Goal: Task Accomplishment & Management: Complete application form

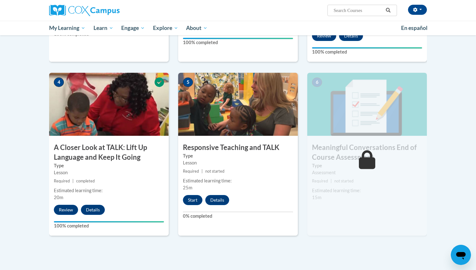
scroll to position [275, 0]
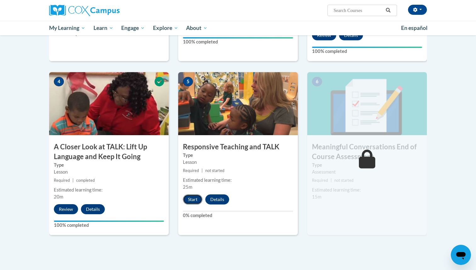
click at [193, 198] on button "Start" at bounding box center [192, 199] width 19 height 10
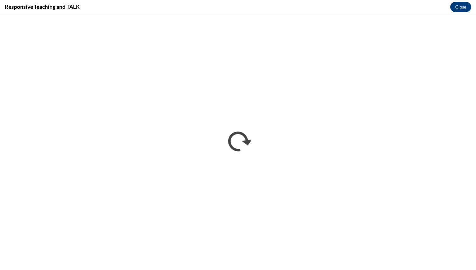
scroll to position [0, 0]
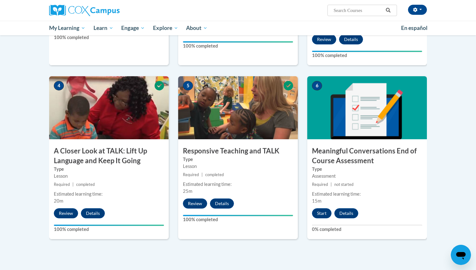
scroll to position [280, 0]
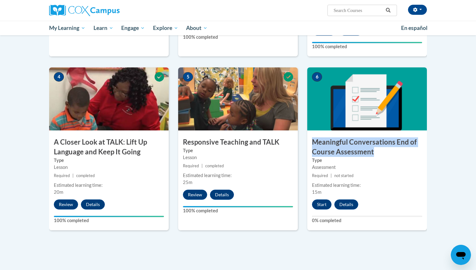
drag, startPoint x: 375, startPoint y: 152, endPoint x: 314, endPoint y: 144, distance: 61.6
click at [314, 144] on h3 "Meaningful Conversations End of Course Assessment" at bounding box center [367, 146] width 120 height 19
copy h3 "Meaningful Conversations End of Course Assessment"
click at [320, 200] on button "Start" at bounding box center [321, 204] width 19 height 10
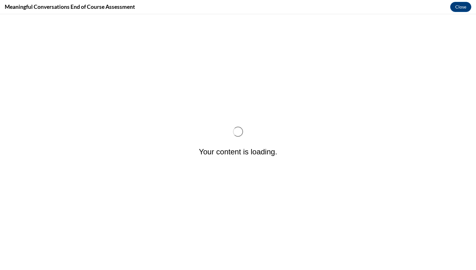
scroll to position [0, 0]
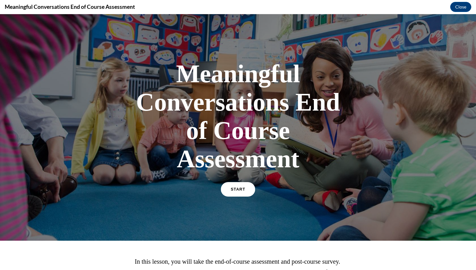
click at [241, 187] on span "START" at bounding box center [238, 189] width 14 height 5
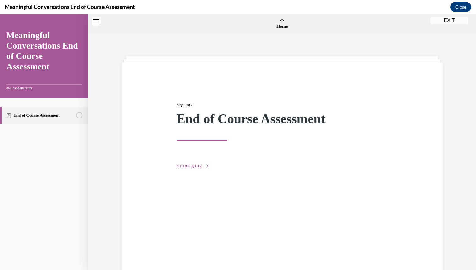
scroll to position [19, 0]
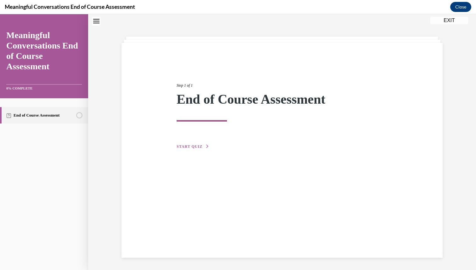
click at [195, 148] on span "START QUIZ" at bounding box center [189, 146] width 26 height 4
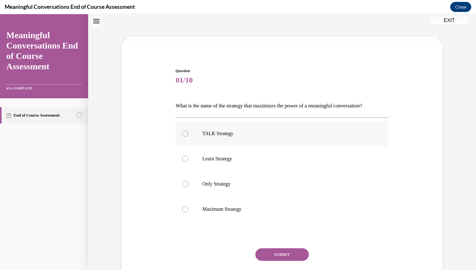
click at [186, 132] on div at bounding box center [185, 133] width 6 height 6
click at [186, 132] on input "TALK Strategy" at bounding box center [185, 133] width 6 height 6
radio input "true"
click at [277, 253] on button "SUBMIT" at bounding box center [281, 254] width 53 height 13
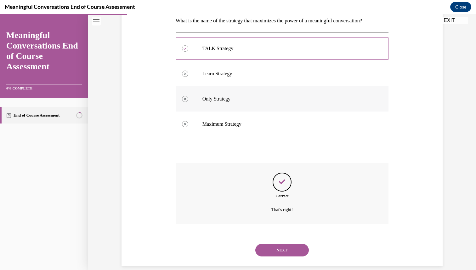
scroll to position [113, 0]
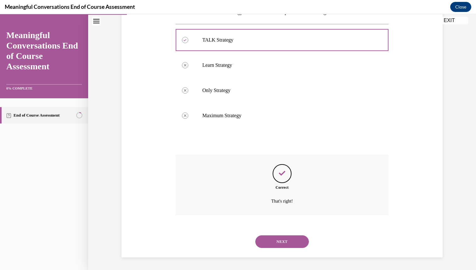
click at [290, 242] on button "NEXT" at bounding box center [281, 241] width 53 height 13
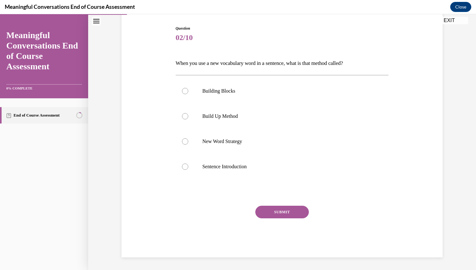
scroll to position [62, 0]
click at [185, 117] on div at bounding box center [185, 116] width 6 height 6
click at [185, 117] on input "Build Up Method" at bounding box center [185, 116] width 6 height 6
radio input "true"
click at [270, 210] on button "SUBMIT" at bounding box center [281, 211] width 53 height 13
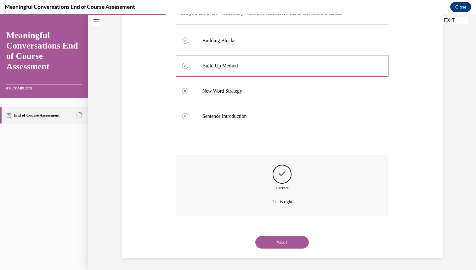
click at [287, 242] on button "NEXT" at bounding box center [281, 242] width 53 height 13
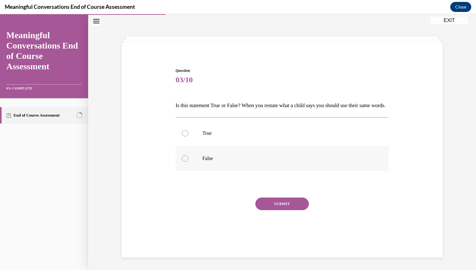
click at [184, 161] on div at bounding box center [185, 158] width 6 height 6
click at [184, 161] on input "False" at bounding box center [185, 158] width 6 height 6
radio input "true"
click at [275, 206] on button "SUBMIT" at bounding box center [281, 203] width 53 height 13
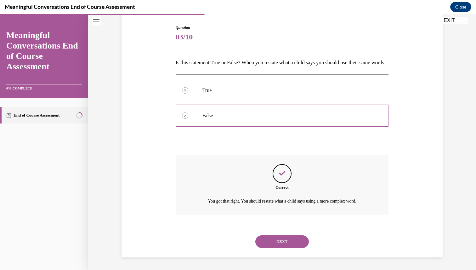
scroll to position [73, 0]
click at [281, 239] on button "NEXT" at bounding box center [281, 241] width 53 height 13
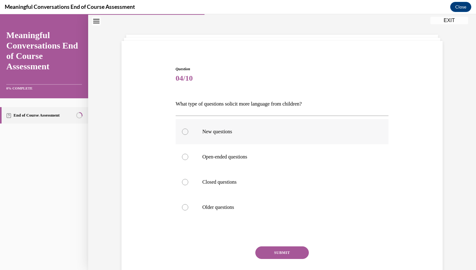
scroll to position [24, 0]
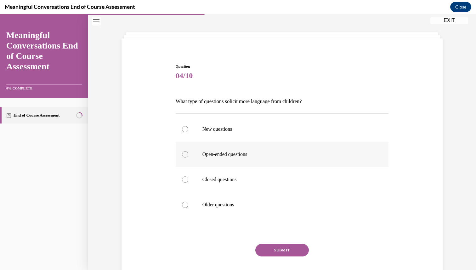
click at [184, 155] on div at bounding box center [185, 154] width 6 height 6
click at [184, 155] on input "Open-ended questions" at bounding box center [185, 154] width 6 height 6
radio input "true"
click at [270, 246] on button "SUBMIT" at bounding box center [281, 249] width 53 height 13
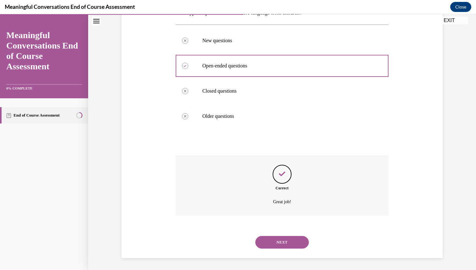
scroll to position [113, 0]
click at [280, 243] on button "NEXT" at bounding box center [281, 241] width 53 height 13
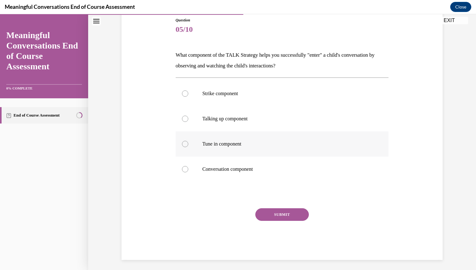
click at [186, 142] on div at bounding box center [185, 144] width 6 height 6
click at [186, 142] on input "Tune in component" at bounding box center [185, 144] width 6 height 6
radio input "true"
click at [298, 213] on button "SUBMIT" at bounding box center [281, 214] width 53 height 13
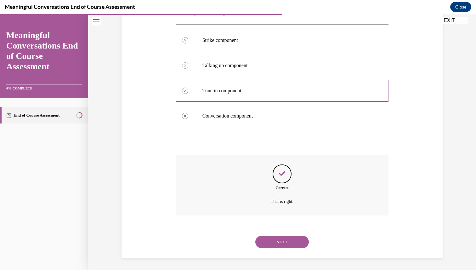
scroll to position [124, 0]
click at [290, 237] on button "NEXT" at bounding box center [281, 241] width 53 height 13
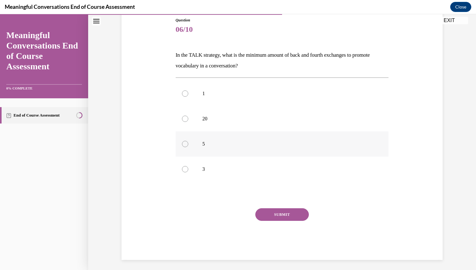
click at [186, 142] on div at bounding box center [185, 144] width 6 height 6
click at [186, 142] on input "5" at bounding box center [185, 144] width 6 height 6
radio input "true"
click at [281, 210] on button "SUBMIT" at bounding box center [281, 214] width 53 height 13
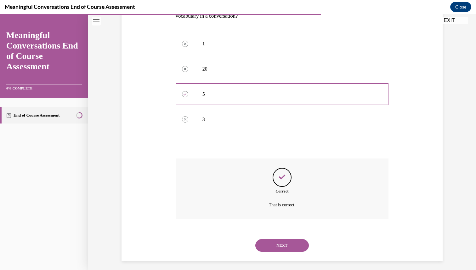
scroll to position [124, 0]
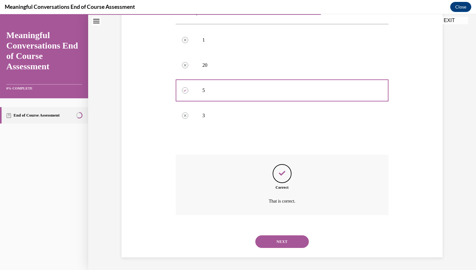
click at [288, 237] on button "NEXT" at bounding box center [281, 241] width 53 height 13
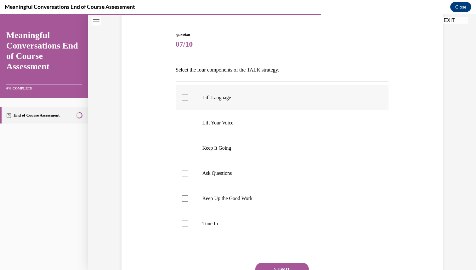
scroll to position [67, 0]
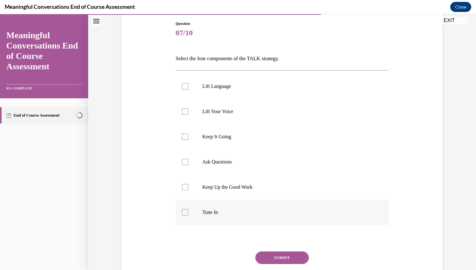
click at [184, 211] on div at bounding box center [185, 212] width 6 height 6
click at [184, 211] on input "Tune In" at bounding box center [185, 212] width 6 height 6
checkbox input "true"
click at [187, 159] on div at bounding box center [185, 162] width 6 height 6
click at [187, 159] on input "Ask Questions" at bounding box center [185, 162] width 6 height 6
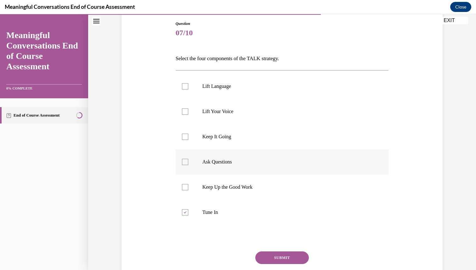
checkbox input "true"
click at [183, 87] on div at bounding box center [185, 86] width 6 height 6
click at [183, 87] on input "Lift Language" at bounding box center [185, 86] width 6 height 6
checkbox input "true"
click at [185, 136] on div at bounding box center [185, 136] width 6 height 6
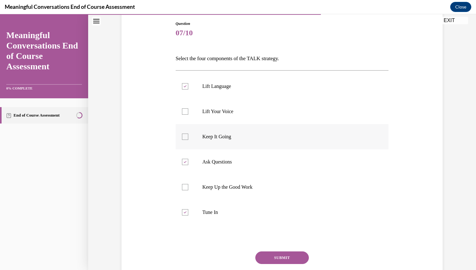
click at [185, 136] on input "Keep It Going" at bounding box center [185, 136] width 6 height 6
checkbox input "true"
click at [287, 254] on button "SUBMIT" at bounding box center [281, 257] width 53 height 13
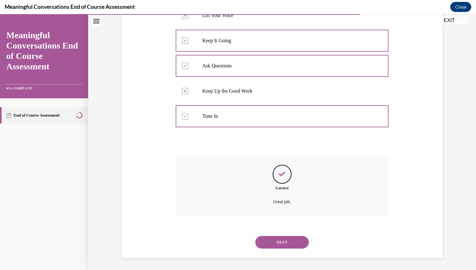
scroll to position [163, 0]
click at [286, 242] on button "NEXT" at bounding box center [281, 241] width 53 height 13
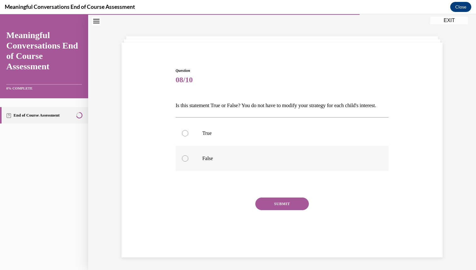
click at [185, 161] on div at bounding box center [185, 158] width 6 height 6
click at [185, 161] on input "False" at bounding box center [185, 158] width 6 height 6
radio input "true"
click at [271, 208] on button "SUBMIT" at bounding box center [281, 203] width 53 height 13
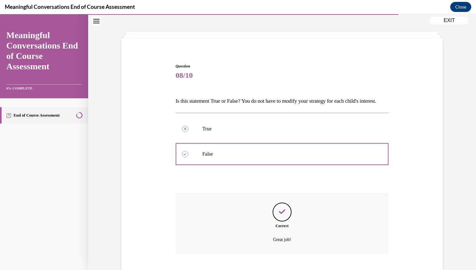
scroll to position [73, 0]
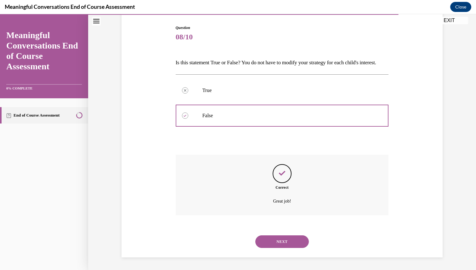
click at [276, 240] on button "NEXT" at bounding box center [281, 241] width 53 height 13
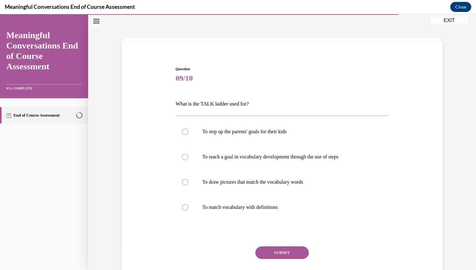
scroll to position [24, 0]
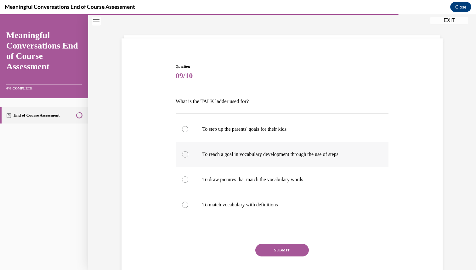
click at [184, 152] on div at bounding box center [185, 154] width 6 height 6
click at [184, 152] on input "To reach a goal in vocabulary development through the use of steps" at bounding box center [185, 154] width 6 height 6
radio input "true"
click at [287, 248] on button "SUBMIT" at bounding box center [281, 249] width 53 height 13
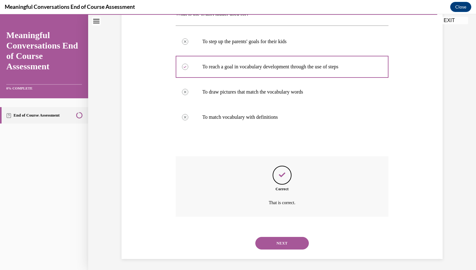
scroll to position [113, 0]
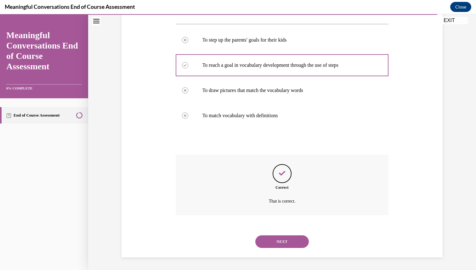
click at [292, 242] on button "NEXT" at bounding box center [281, 241] width 53 height 13
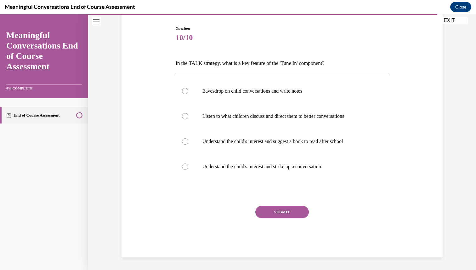
scroll to position [62, 0]
click at [184, 167] on div at bounding box center [185, 166] width 6 height 6
click at [184, 167] on input "Understand the child's interest and strike up a conversation" at bounding box center [185, 166] width 6 height 6
radio input "true"
click at [280, 210] on button "SUBMIT" at bounding box center [281, 211] width 53 height 13
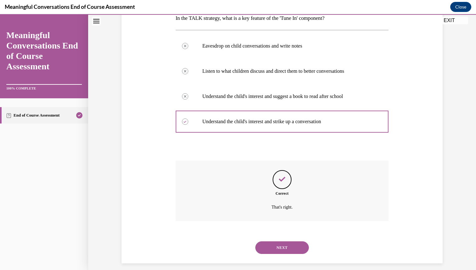
scroll to position [113, 0]
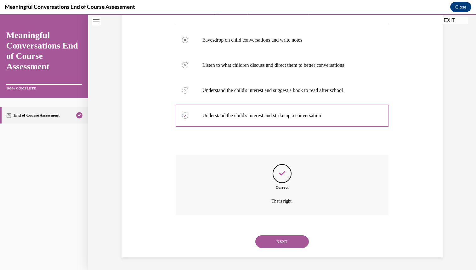
click at [282, 240] on button "NEXT" at bounding box center [281, 241] width 53 height 13
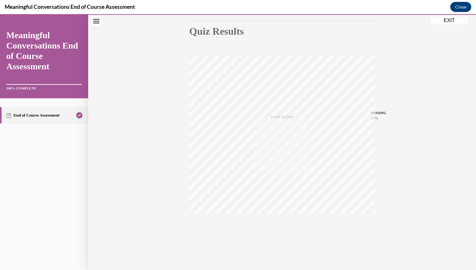
scroll to position [67, 0]
click at [449, 19] on button "EXIT" at bounding box center [449, 21] width 38 height 8
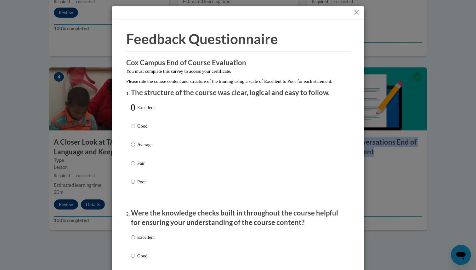
click at [133, 111] on input "Excellent" at bounding box center [133, 107] width 4 height 7
radio input "true"
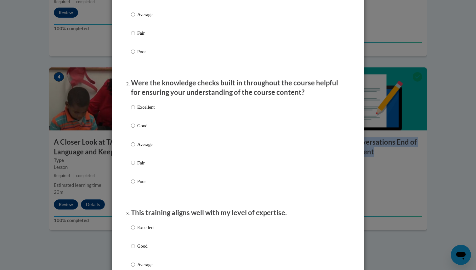
scroll to position [131, 0]
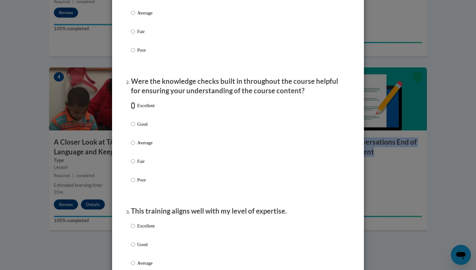
click at [133, 109] on input "Excellent" at bounding box center [133, 105] width 4 height 7
radio input "true"
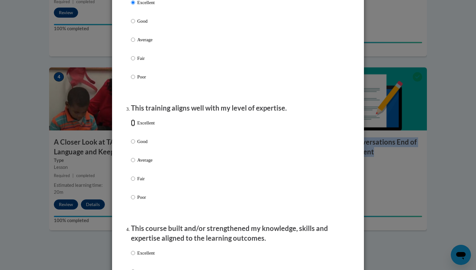
click at [134, 126] on input "Excellent" at bounding box center [133, 122] width 4 height 7
radio input "true"
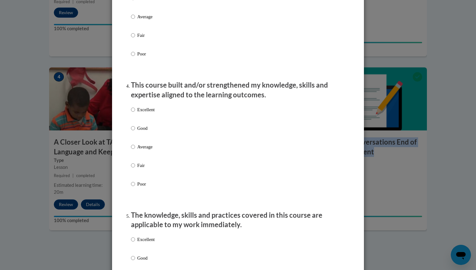
scroll to position [378, 0]
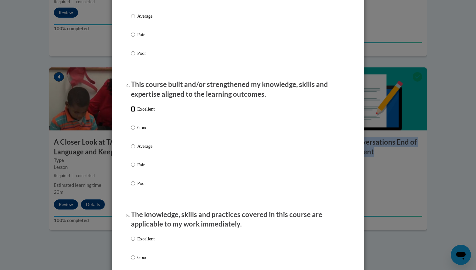
click at [133, 112] on input "Excellent" at bounding box center [133, 108] width 4 height 7
radio input "true"
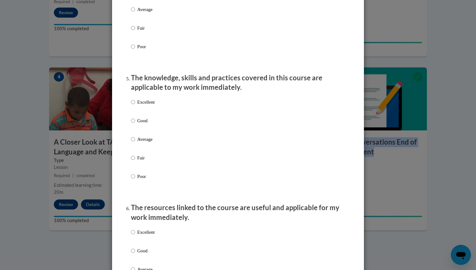
scroll to position [524, 0]
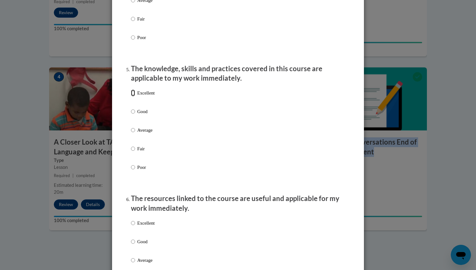
click at [132, 96] on input "Excellent" at bounding box center [133, 92] width 4 height 7
radio input "true"
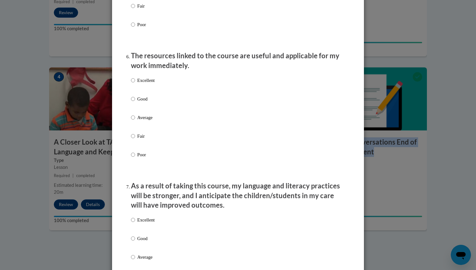
scroll to position [667, 0]
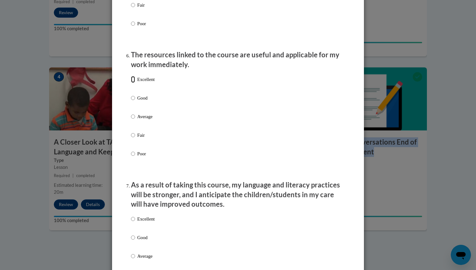
click at [132, 83] on input "Excellent" at bounding box center [133, 79] width 4 height 7
radio input "true"
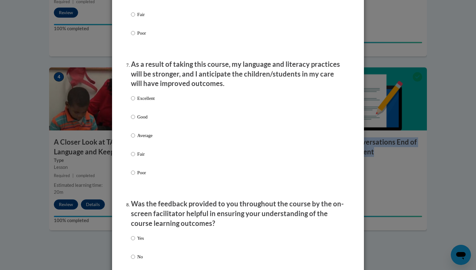
scroll to position [789, 0]
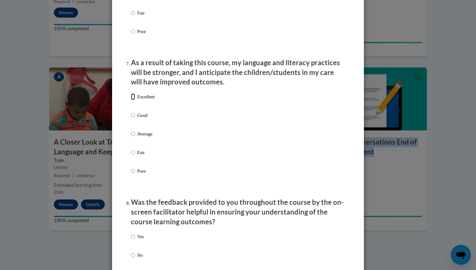
click at [134, 100] on input "Excellent" at bounding box center [133, 96] width 4 height 7
radio input "true"
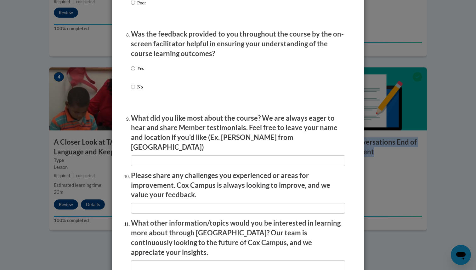
scroll to position [957, 0]
click at [132, 71] on input "Yes" at bounding box center [133, 67] width 4 height 7
radio input "true"
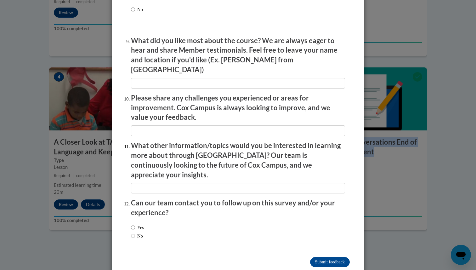
scroll to position [1039, 0]
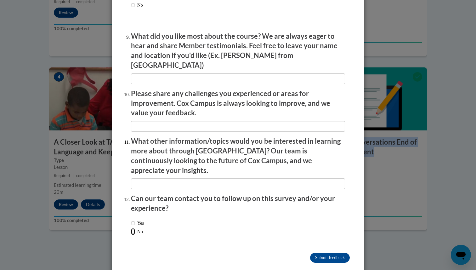
click at [133, 228] on input "No" at bounding box center [133, 231] width 4 height 7
radio input "true"
click at [312, 252] on input "Submit feedback" at bounding box center [330, 257] width 40 height 10
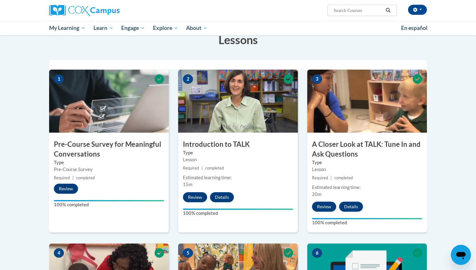
scroll to position [0, 0]
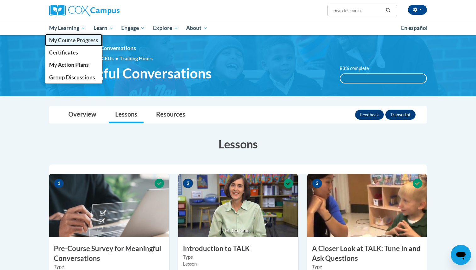
click at [75, 44] on link "My Course Progress" at bounding box center [73, 40] width 57 height 12
